Goal: Task Accomplishment & Management: Complete application form

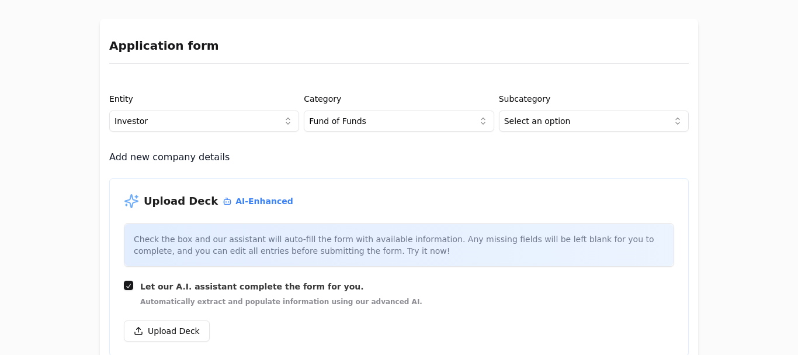
click at [253, 120] on html "Application form Entity Investor Category Fund of Funds Subcategory Select an o…" at bounding box center [399, 177] width 798 height 355
click at [242, 145] on div "Investor Project or Company" at bounding box center [201, 155] width 190 height 42
drag, startPoint x: 242, startPoint y: 145, endPoint x: 260, endPoint y: 144, distance: 18.7
click at [242, 145] on div "Investor Project or Company" at bounding box center [201, 155] width 190 height 42
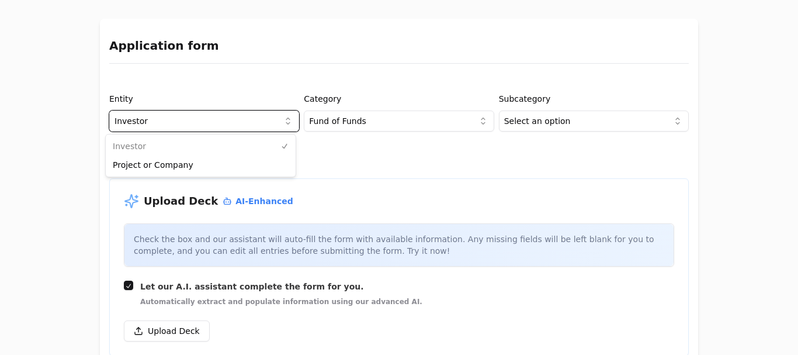
click at [354, 126] on html "Application form Entity Investor Category Fund of Funds Subcategory Select an o…" at bounding box center [399, 177] width 798 height 355
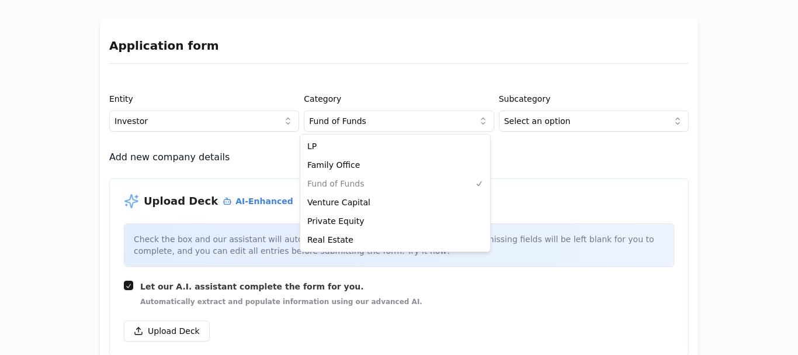
click at [354, 126] on html "Application form Entity Investor Category Fund of Funds Subcategory Select an o…" at bounding box center [399, 177] width 798 height 355
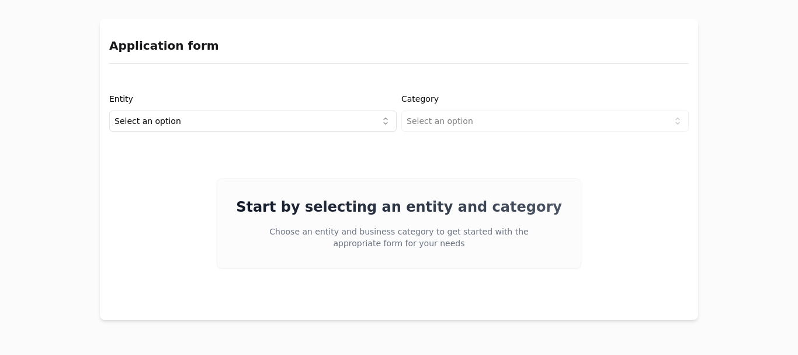
drag, startPoint x: 339, startPoint y: 271, endPoint x: 321, endPoint y: 210, distance: 63.4
click at [338, 266] on div "Entity Select an option Category Select an option Start by selecting an entity …" at bounding box center [399, 196] width 598 height 228
click at [310, 113] on html "Application form Entity Select an option Category Select an option Start by sel…" at bounding box center [399, 177] width 798 height 355
click at [441, 127] on html "Application form Entity Project or Company Category Select an option Start by s…" at bounding box center [399, 177] width 798 height 355
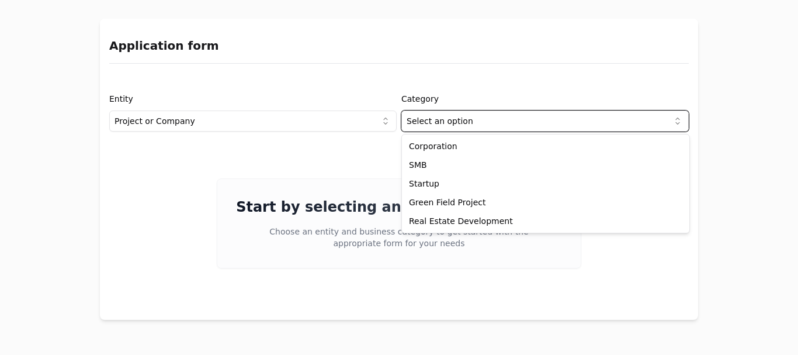
click at [441, 127] on html "Application form Entity Project or Company Category Select an option Start by s…" at bounding box center [399, 177] width 798 height 355
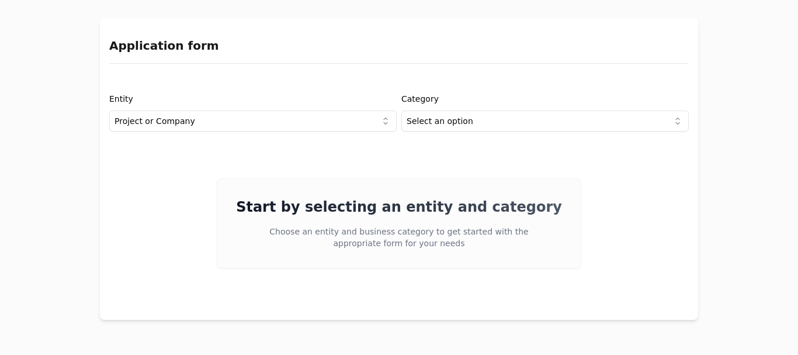
click at [359, 99] on div "Entity Project or Company" at bounding box center [252, 112] width 287 height 40
click at [352, 120] on html "Application form Entity Project or Company Category Select an option Start by s…" at bounding box center [399, 177] width 798 height 355
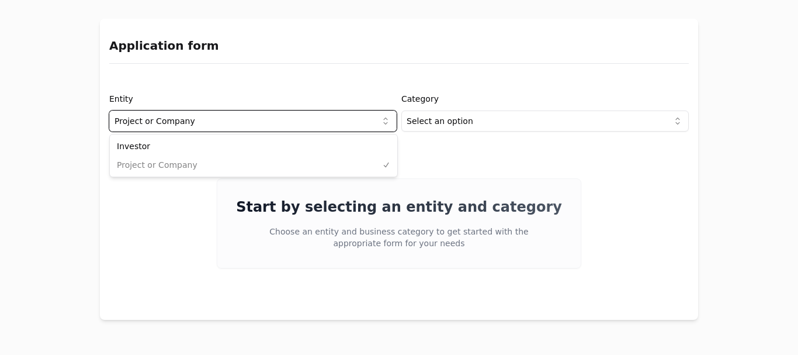
click at [352, 120] on html "Application form Entity Project or Company Category Select an option Start by s…" at bounding box center [399, 177] width 798 height 355
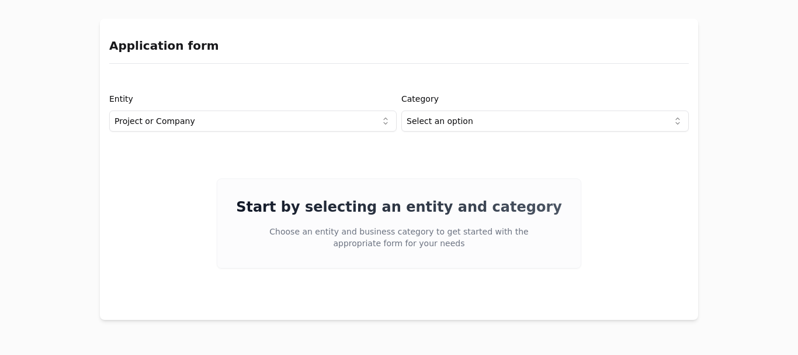
click at [352, 120] on html "Application form Entity Project or Company Category Select an option Start by s…" at bounding box center [399, 177] width 798 height 355
click at [325, 119] on html "Application form Entity Investor Category Select an option Start by selecting a…" at bounding box center [399, 177] width 798 height 355
click at [297, 132] on div "Entity Project or Company Category Select an option Start by selecting an entit…" at bounding box center [399, 196] width 598 height 228
click at [288, 119] on html "Application form Entity Project or Company Category Select an option Start by s…" at bounding box center [399, 177] width 798 height 355
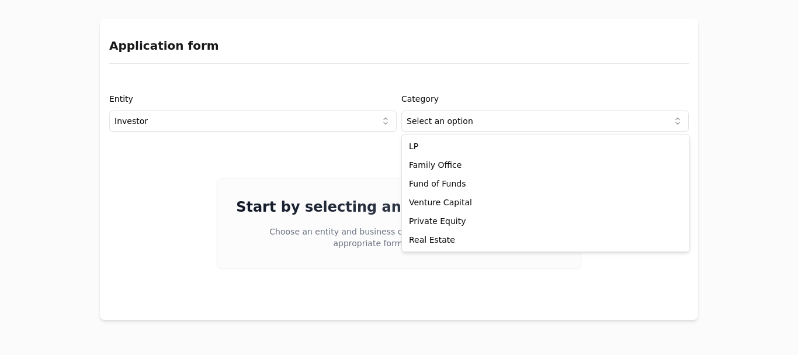
click at [432, 121] on html "Application form Entity Investor Category Select an option Start by selecting a…" at bounding box center [399, 177] width 798 height 355
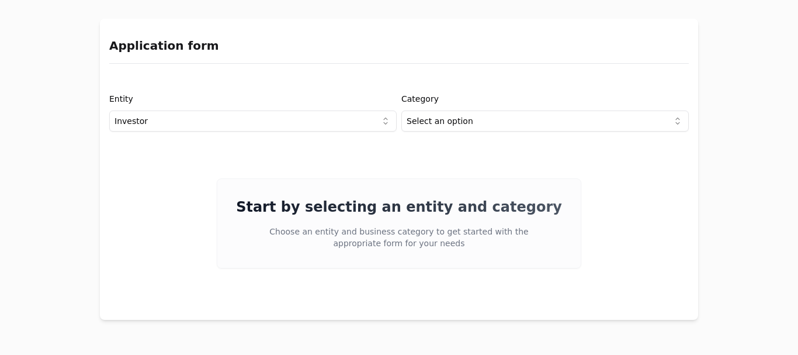
click at [261, 121] on html "Application form Entity Investor Category Select an option Start by selecting a…" at bounding box center [399, 177] width 798 height 355
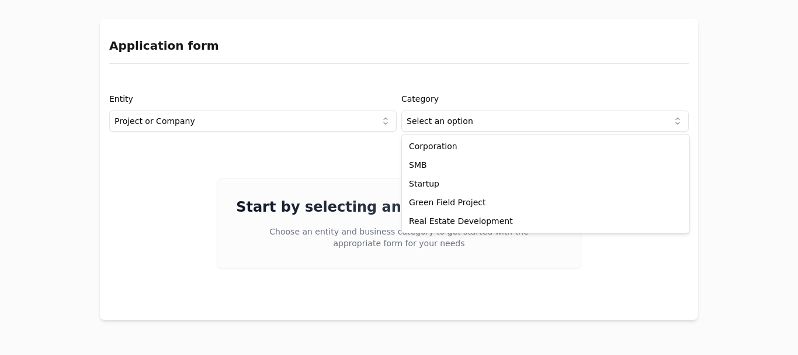
click at [469, 120] on html "Application form Entity Project or Company Category Select an option Start by s…" at bounding box center [399, 177] width 798 height 355
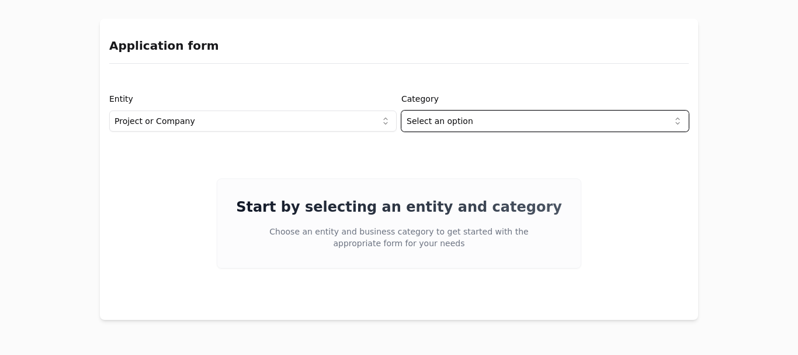
click at [338, 230] on html "Application form Entity Project or Company Category Select an option Start by s…" at bounding box center [399, 177] width 798 height 355
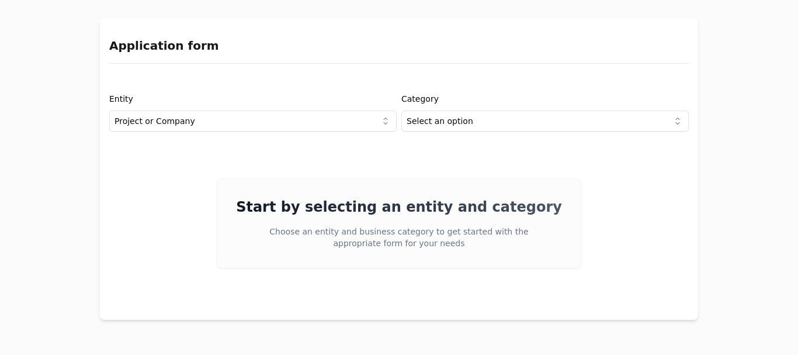
click at [279, 123] on html "Application form Entity Project or Company Category Select an option Start by s…" at bounding box center [399, 177] width 798 height 355
click at [276, 159] on div "Investor Project or Company" at bounding box center [253, 155] width 287 height 42
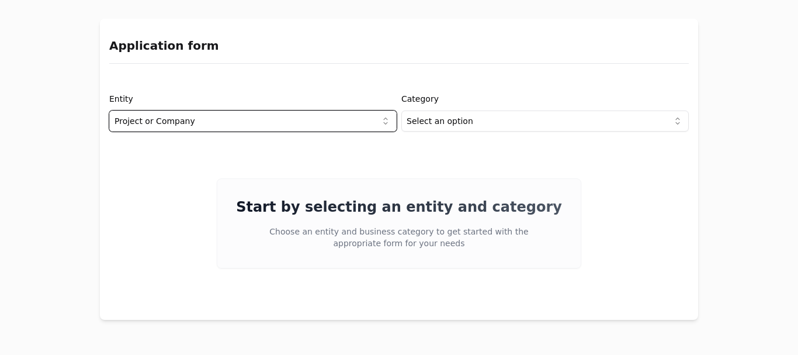
click at [446, 120] on html "Application form Entity Project or Company Category Select an option Start by s…" at bounding box center [399, 177] width 798 height 355
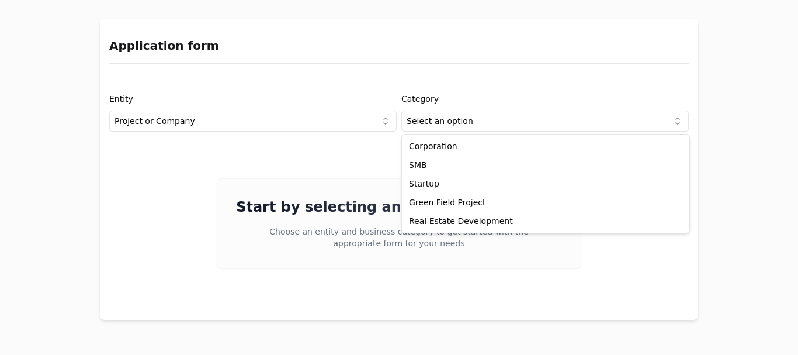
click at [446, 120] on html "Application form Entity Project or Company Category Select an option Start by s…" at bounding box center [399, 177] width 798 height 355
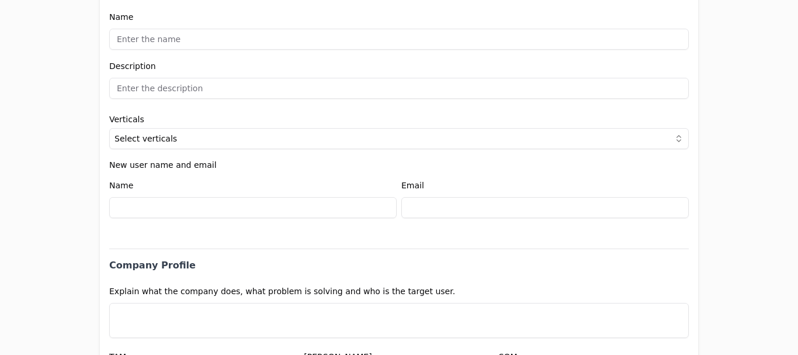
scroll to position [359, 0]
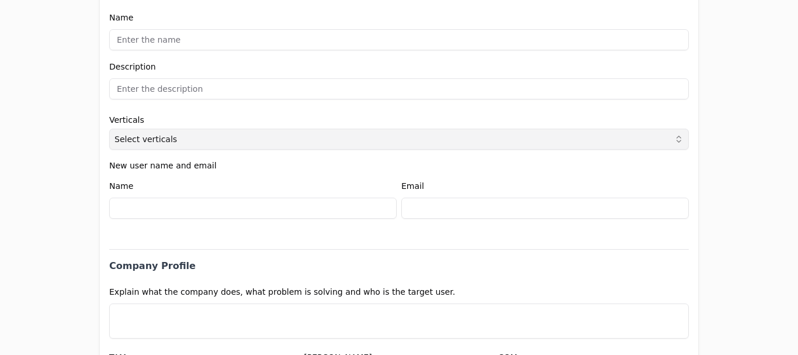
click at [126, 144] on span "Select verticals" at bounding box center [145, 139] width 62 height 12
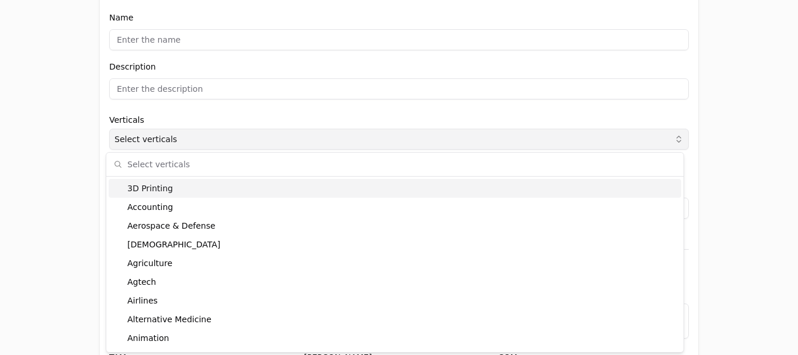
click at [126, 144] on span "Select verticals" at bounding box center [145, 139] width 62 height 12
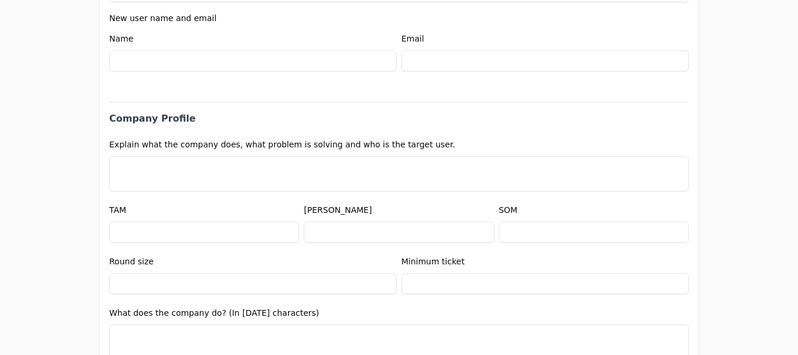
scroll to position [506, 0]
click at [149, 146] on label "Explain what the company does, what problem is solving and who is the target us…" at bounding box center [282, 144] width 346 height 9
click at [161, 142] on label "Explain what the company does, what problem is solving and who is the target us…" at bounding box center [282, 144] width 346 height 9
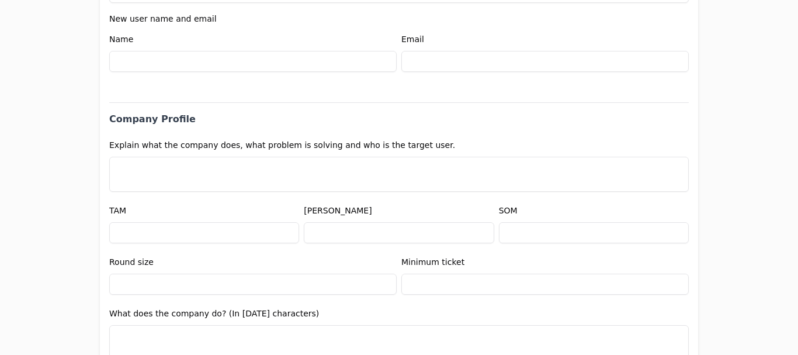
click at [161, 142] on label "Explain what the company does, what problem is solving and who is the target us…" at bounding box center [282, 144] width 346 height 9
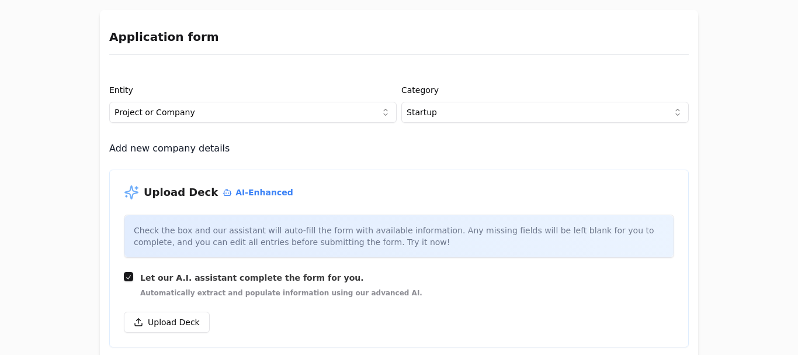
scroll to position [0, 0]
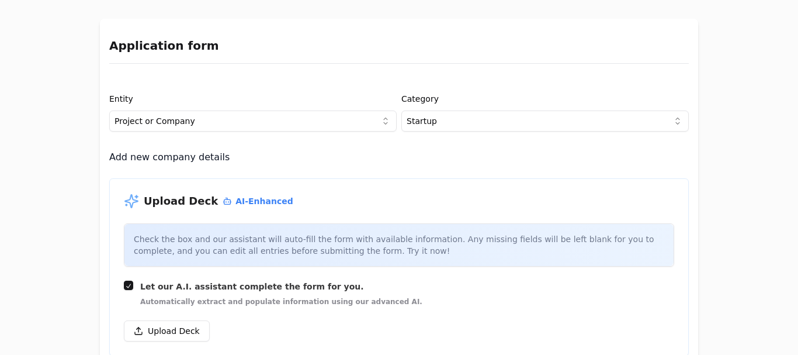
click at [79, 189] on div "Application form Entity Project or Company Category Startup Add new company det…" at bounding box center [399, 177] width 798 height 355
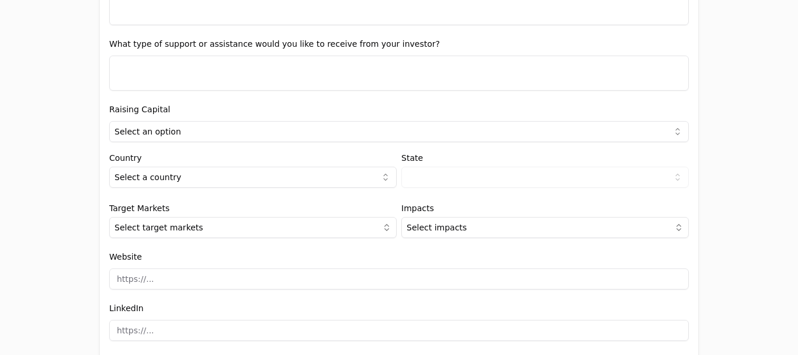
scroll to position [1168, 0]
click at [171, 136] on html "Application form Entity Project or Company Category Startup Add new company det…" at bounding box center [399, 177] width 798 height 355
click at [156, 129] on html "Application form Entity Project or Company Category Startup Add new company det…" at bounding box center [399, 177] width 798 height 355
select select "true"
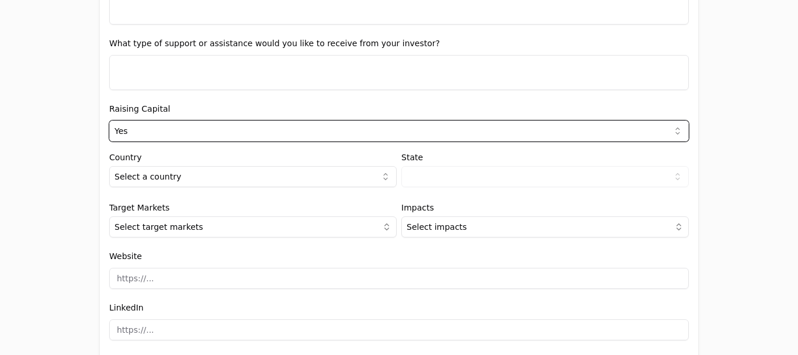
scroll to position [1198, 0]
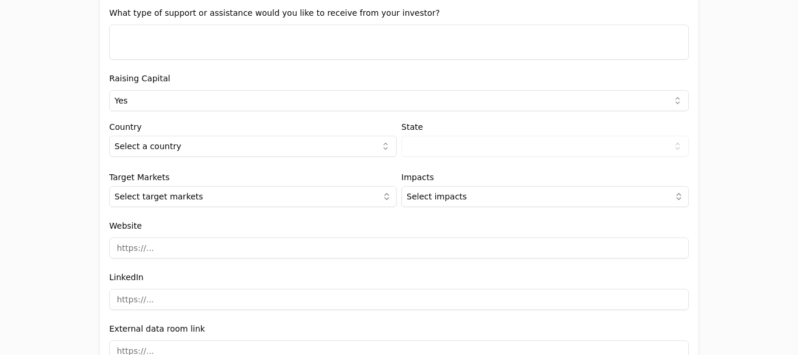
click at [186, 138] on html "Application form Entity Project or Company Category Startup Add new company det…" at bounding box center [399, 177] width 798 height 355
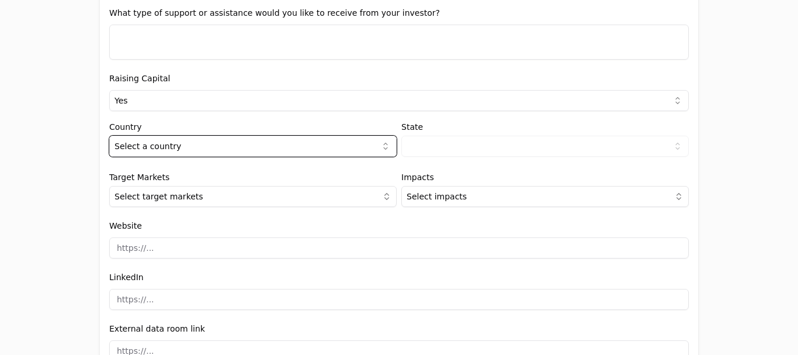
click at [180, 120] on html "Application form Entity Project or Company Category Startup Add new company det…" at bounding box center [399, 177] width 798 height 355
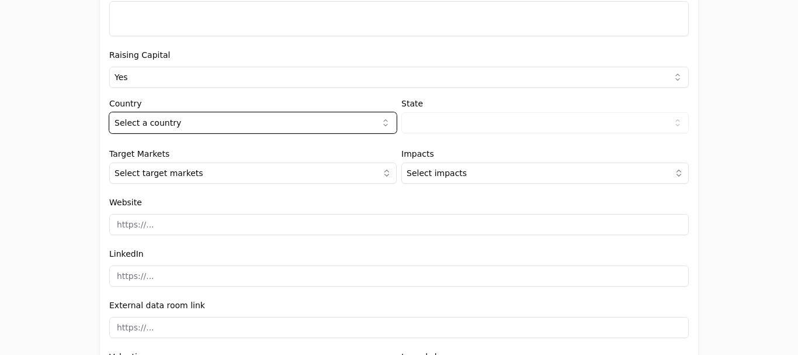
scroll to position [1222, 0]
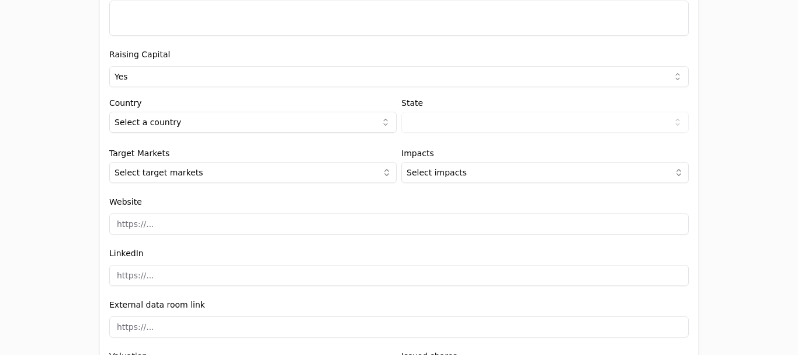
click at [298, 110] on div "Country Select a country [GEOGRAPHIC_DATA] [GEOGRAPHIC_DATA] [GEOGRAPHIC_DATA] …" at bounding box center [252, 116] width 287 height 34
click at [299, 123] on html "Application form Entity Project or Company Category Startup Add new company det…" at bounding box center [399, 177] width 798 height 355
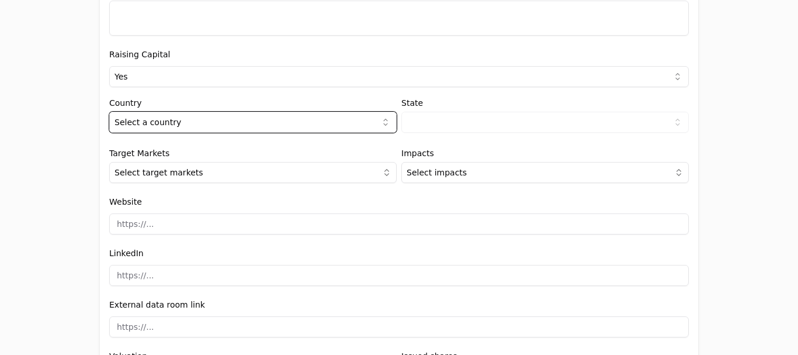
click at [299, 123] on html "Application form Entity Project or Company Category Startup Add new company det…" at bounding box center [399, 177] width 798 height 355
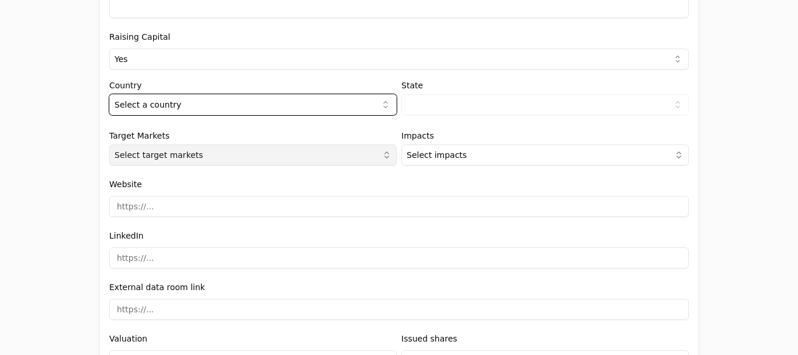
scroll to position [1245, 0]
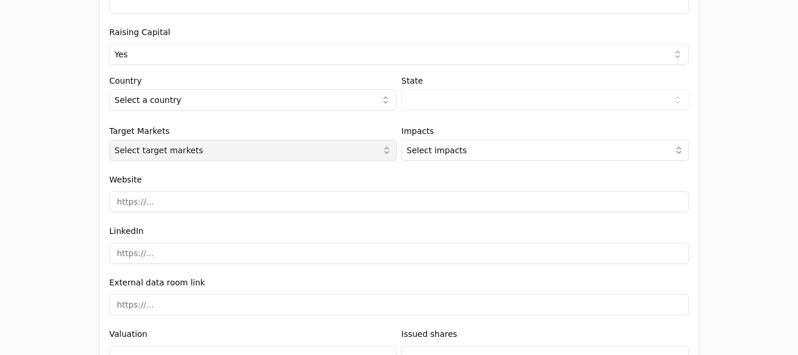
click at [126, 150] on span "Select target markets" at bounding box center [158, 150] width 89 height 12
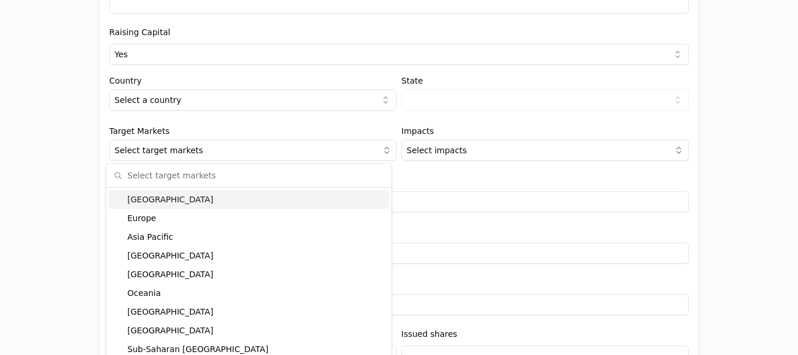
click at [78, 169] on div "Application form Entity Project or Company Category Startup Add new company det…" at bounding box center [399, 177] width 798 height 355
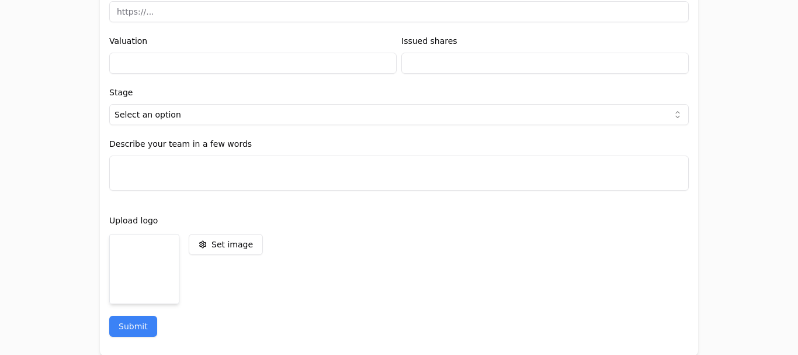
scroll to position [1538, 0]
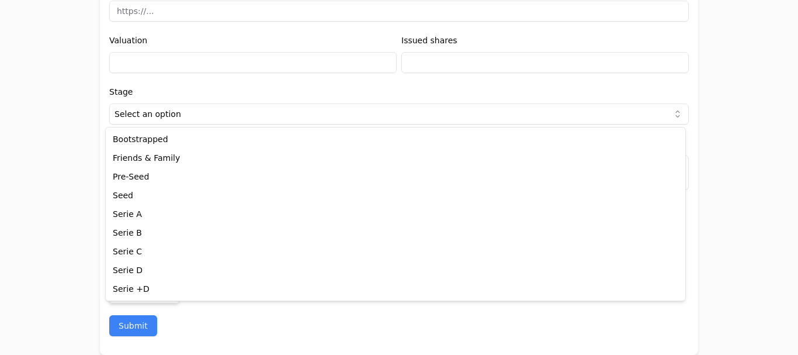
click at [117, 123] on html "Application form Entity Project or Company Category Startup Add new company det…" at bounding box center [399, 177] width 798 height 355
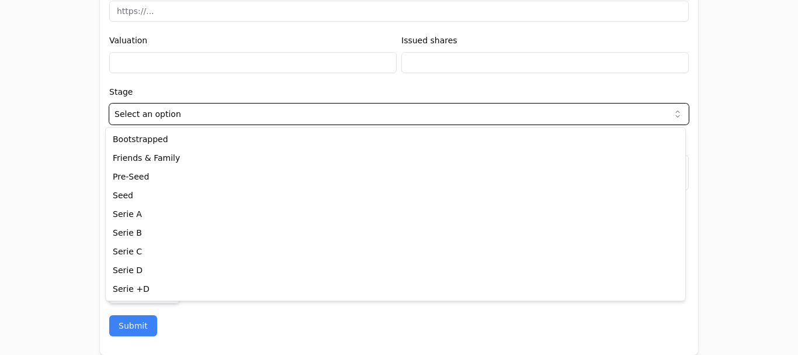
click at [116, 124] on html "Application form Entity Project or Company Category Startup Add new company det…" at bounding box center [399, 177] width 798 height 355
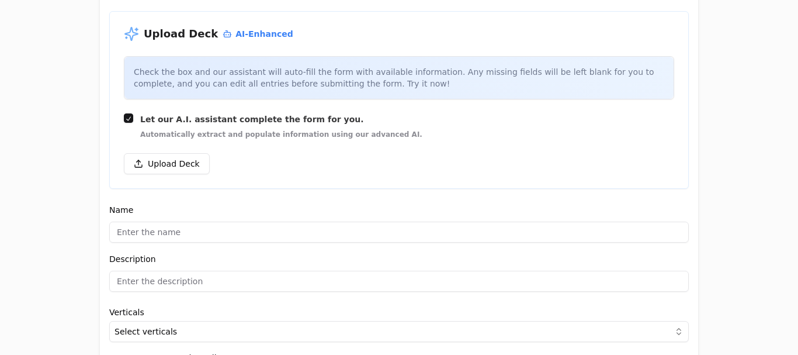
scroll to position [0, 0]
